Goal: Task Accomplishment & Management: Manage account settings

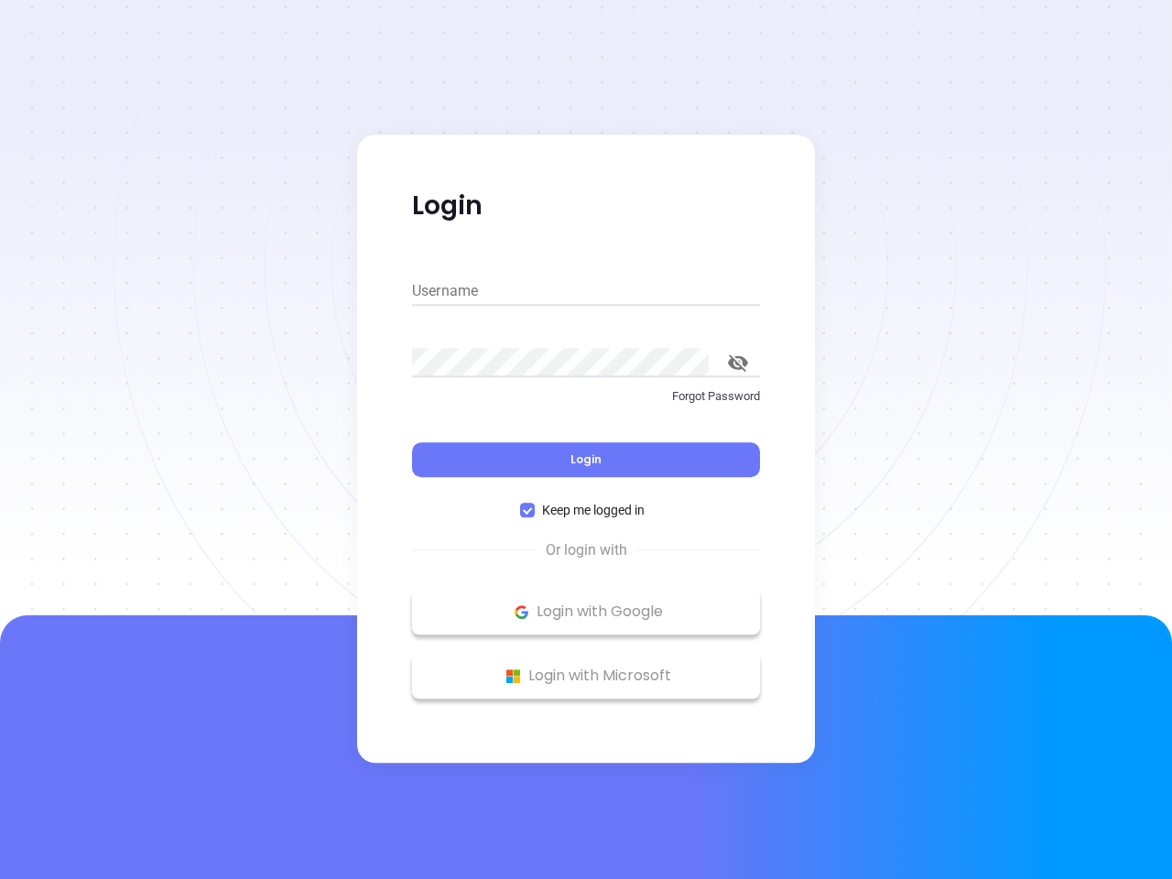
click at [586, 439] on div "Login" at bounding box center [586, 448] width 348 height 57
click at [586, 291] on input "Username" at bounding box center [586, 290] width 348 height 29
click at [738, 363] on icon "toggle password visibility" at bounding box center [738, 362] width 20 height 17
click at [586, 460] on span "Login" at bounding box center [585, 459] width 31 height 16
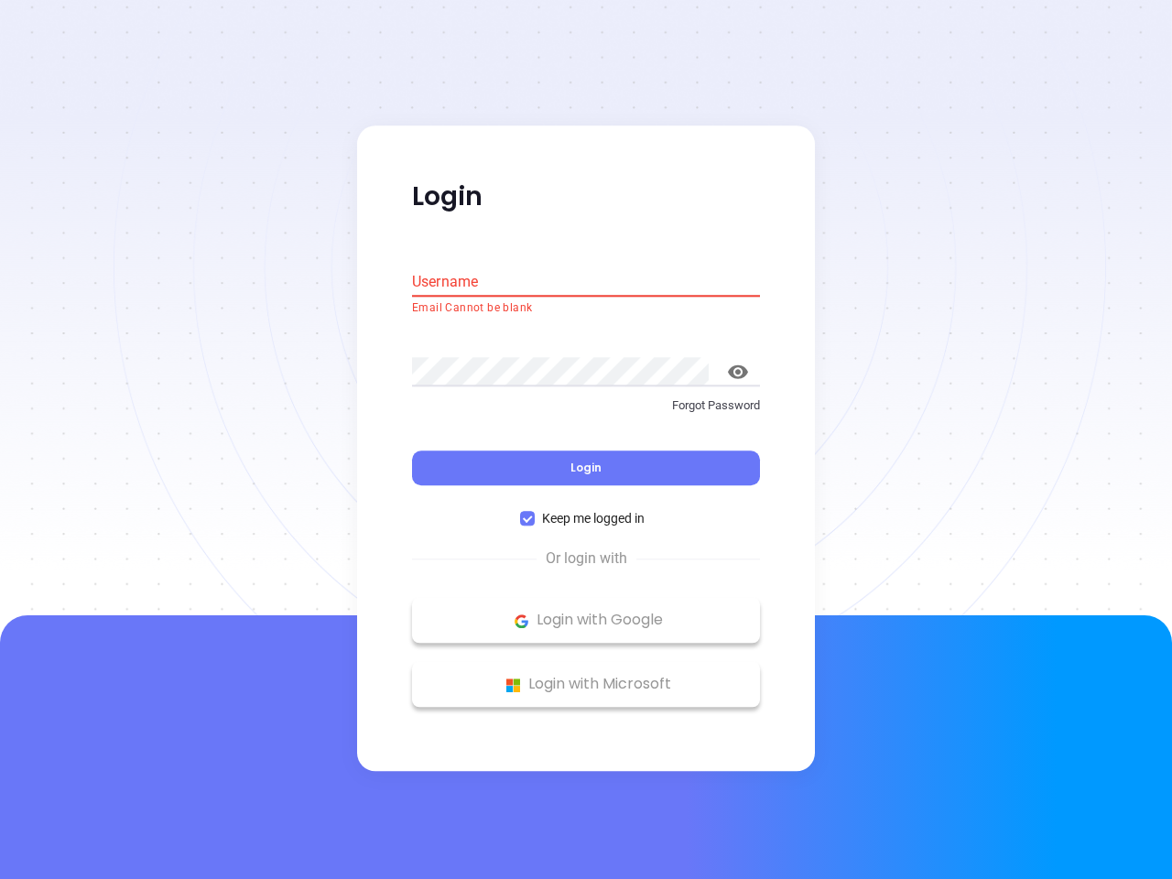
click at [586, 510] on span "Keep me logged in" at bounding box center [593, 519] width 117 height 20
click at [535, 512] on input "Keep me logged in" at bounding box center [527, 519] width 15 height 15
checkbox input "false"
click at [586, 611] on p "Login with Google" at bounding box center [586, 620] width 330 height 27
click at [586, 676] on p "Login with Microsoft" at bounding box center [586, 684] width 330 height 27
